Goal: Information Seeking & Learning: Understand process/instructions

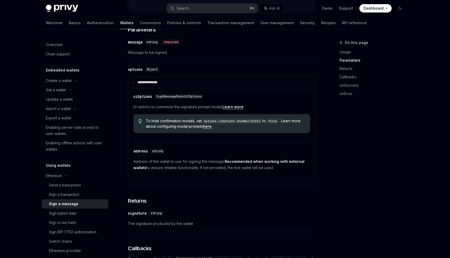
scroll to position [244, 0]
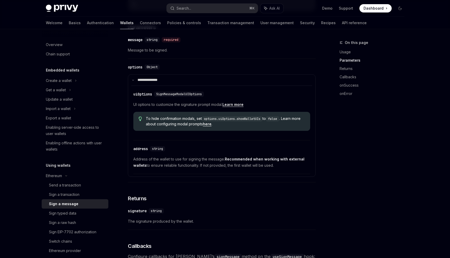
click at [184, 163] on span "Address of the wallet to use for signing the message. Recommended when working …" at bounding box center [221, 162] width 177 height 13
click at [239, 161] on strong "Recommended when working with external wallets" at bounding box center [218, 162] width 171 height 11
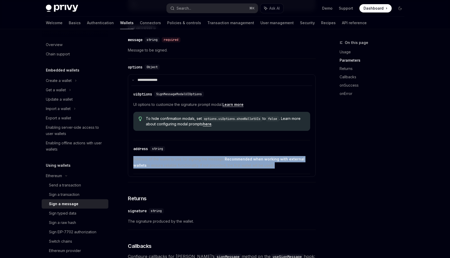
click at [239, 161] on strong "Recommended when working with external wallets" at bounding box center [218, 162] width 171 height 11
click at [232, 166] on span "Address of the wallet to use for signing the message. Recommended when working …" at bounding box center [221, 162] width 177 height 13
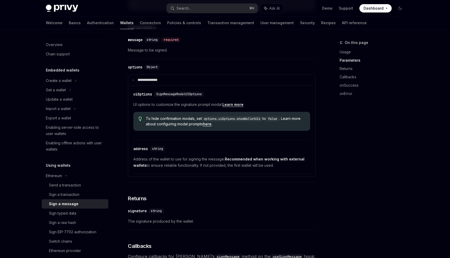
click at [232, 166] on span "Address of the wallet to use for signing the message. Recommended when working …" at bounding box center [221, 162] width 177 height 13
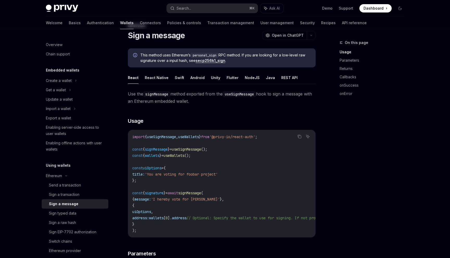
scroll to position [0, 0]
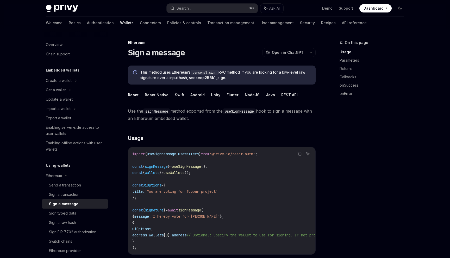
click at [177, 176] on code "import { useSignMessage , useWallets } from '@privy-io/react-auth' ; const { si…" at bounding box center [268, 201] width 273 height 100
click at [159, 184] on span "uiOptions" at bounding box center [152, 185] width 19 height 5
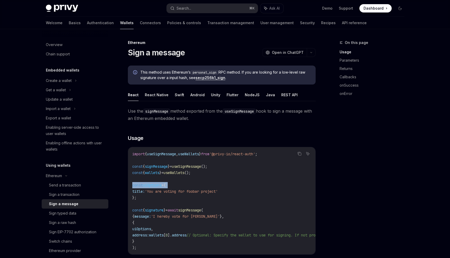
click at [159, 194] on code "import { useSignMessage , useWallets } from '@privy-io/react-auth' ; const { si…" at bounding box center [268, 201] width 273 height 100
click at [158, 185] on span "uiOptions" at bounding box center [152, 185] width 19 height 5
click at [159, 208] on span "signature" at bounding box center [154, 210] width 19 height 5
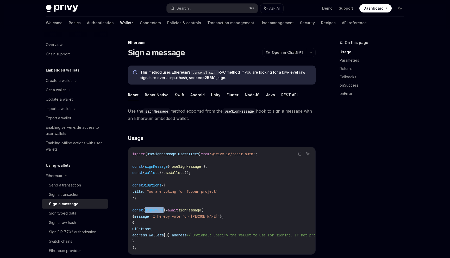
click at [159, 212] on span "signature" at bounding box center [154, 210] width 19 height 5
drag, startPoint x: 224, startPoint y: 155, endPoint x: 267, endPoint y: 156, distance: 43.8
click at [255, 156] on span "'@privy-io/react-auth'" at bounding box center [232, 154] width 46 height 5
copy span "@privy-io/react-auth"
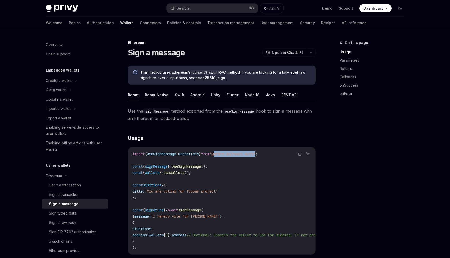
click at [198, 119] on span "Use the signMessage method exported from the useSignMessage hook to sign a mess…" at bounding box center [222, 115] width 188 height 15
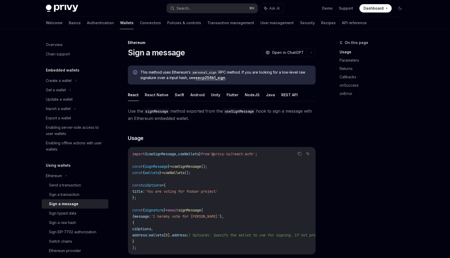
click at [198, 119] on span "Use the signMessage method exported from the useSignMessage hook to sign a mess…" at bounding box center [222, 115] width 188 height 15
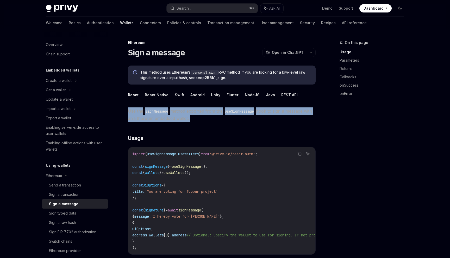
click at [198, 119] on span "Use the signMessage method exported from the useSignMessage hook to sign a mess…" at bounding box center [222, 115] width 188 height 15
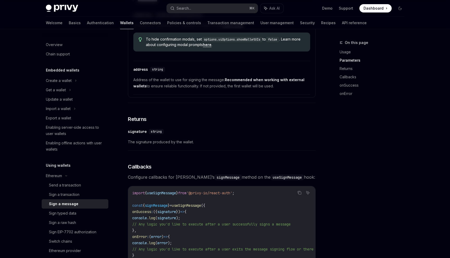
scroll to position [324, 0]
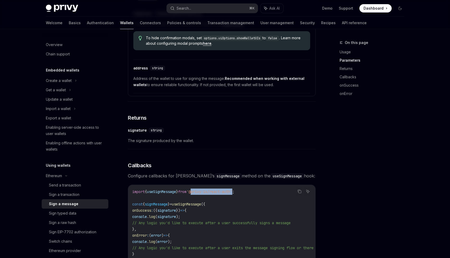
drag, startPoint x: 198, startPoint y: 195, endPoint x: 241, endPoint y: 194, distance: 43.0
click at [232, 194] on span "'@privy-io/react-auth'" at bounding box center [209, 192] width 46 height 5
copy span "@privy-io/react-auth"
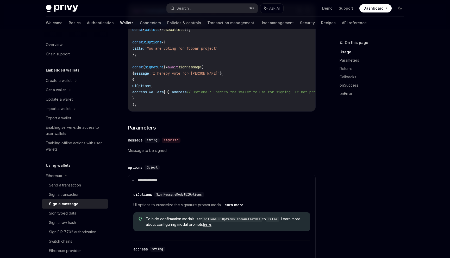
scroll to position [68, 0]
